Goal: Find specific page/section

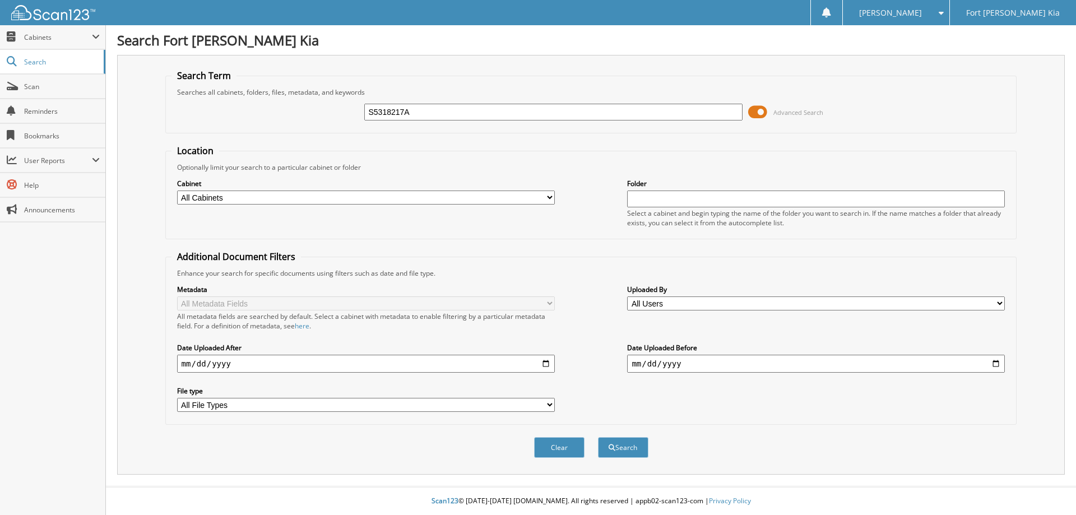
type input "S5318217A"
click at [598, 437] on button "Search" at bounding box center [623, 447] width 50 height 21
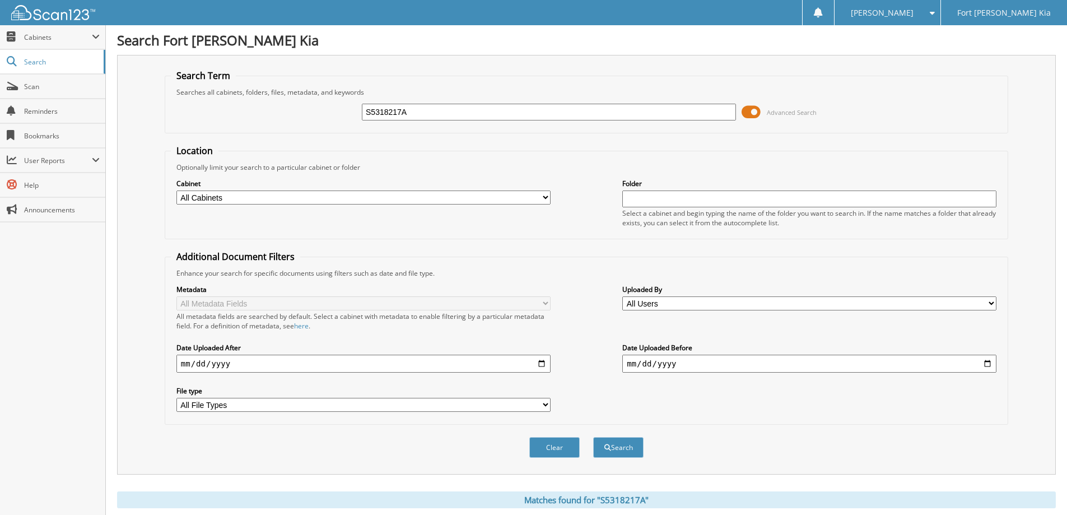
click at [755, 114] on span at bounding box center [751, 112] width 19 height 17
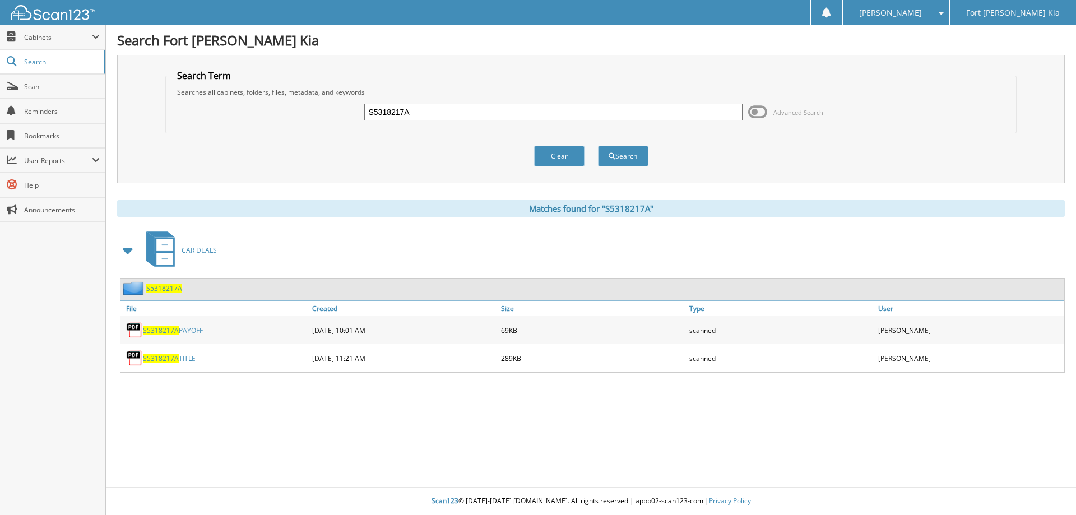
click at [175, 354] on link "S5318217A TITLE" at bounding box center [169, 359] width 53 height 10
click at [403, 113] on input "S5318217A" at bounding box center [553, 112] width 378 height 17
type input "PG106640P"
click at [598, 146] on button "Search" at bounding box center [623, 156] width 50 height 21
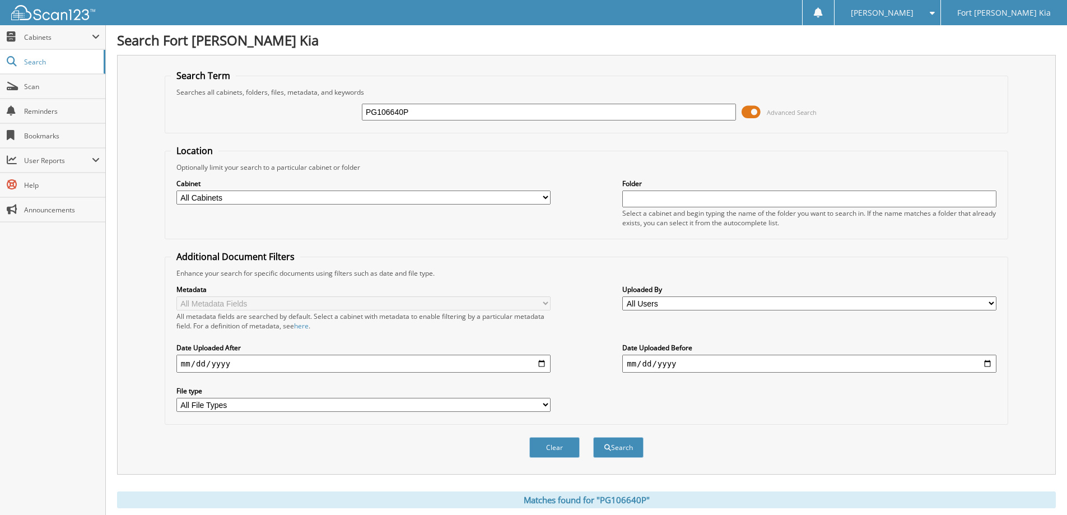
click at [756, 114] on span at bounding box center [751, 112] width 19 height 17
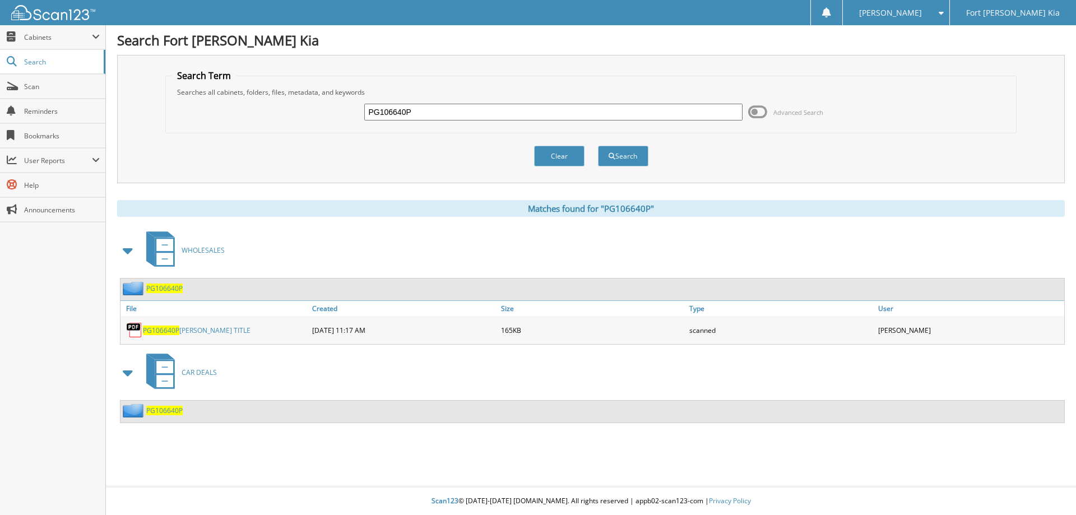
click at [185, 328] on link "PG106640P [PERSON_NAME] TITLE" at bounding box center [197, 331] width 108 height 10
click at [40, 91] on span "Scan" at bounding box center [62, 87] width 76 height 10
